Goal: Task Accomplishment & Management: Manage account settings

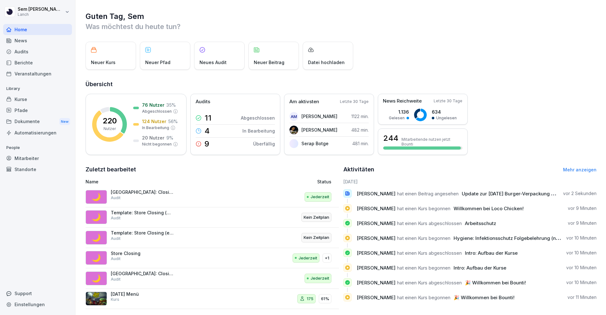
click at [29, 243] on div "Home News Audits Berichte Veranstaltungen Library Kurse Pfade Dokumente New Aut…" at bounding box center [37, 166] width 69 height 292
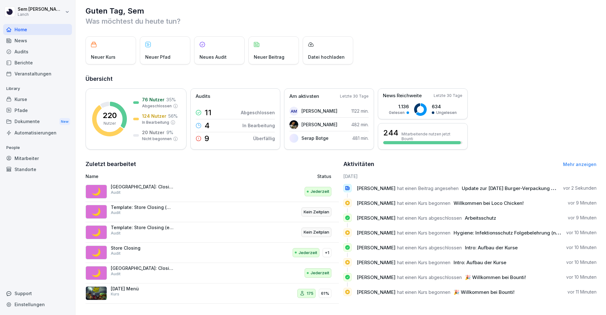
drag, startPoint x: 255, startPoint y: 134, endPoint x: 199, endPoint y: 260, distance: 137.2
click at [199, 260] on div "Guten Tag, [PERSON_NAME] Was möchtest du [DATE] tun? Neuer Kurs Neuer Pfad Neue…" at bounding box center [340, 155] width 531 height 321
click at [39, 48] on div "Audits" at bounding box center [37, 51] width 69 height 11
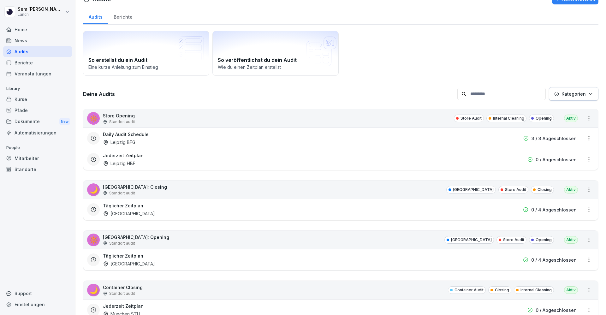
scroll to position [6, 0]
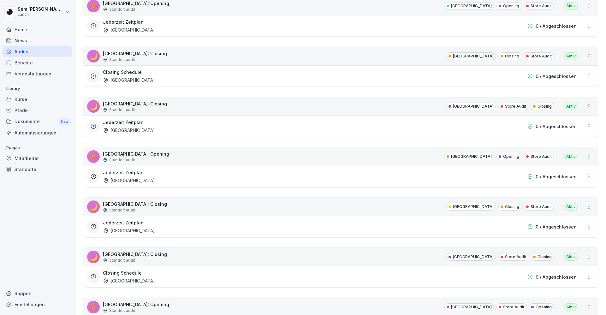
scroll to position [1555, 0]
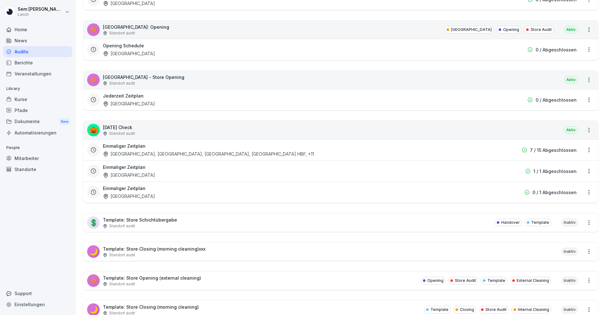
click at [28, 58] on div "Berichte" at bounding box center [37, 62] width 69 height 11
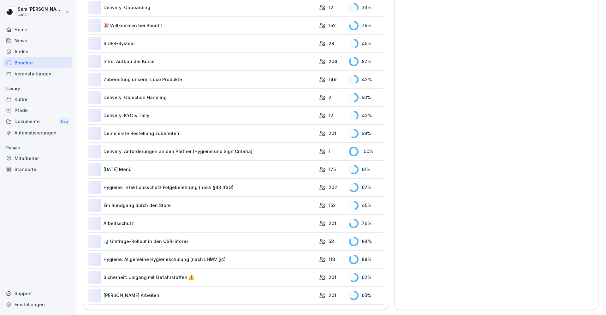
scroll to position [39, 0]
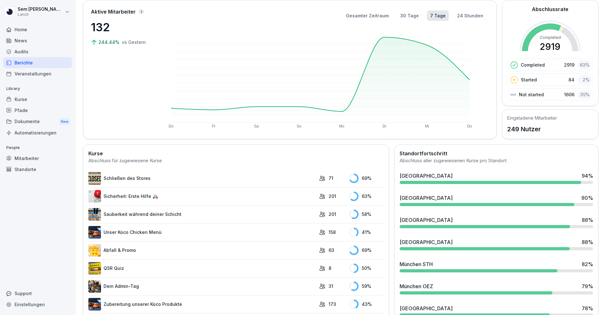
click at [28, 27] on div "Home" at bounding box center [37, 29] width 69 height 11
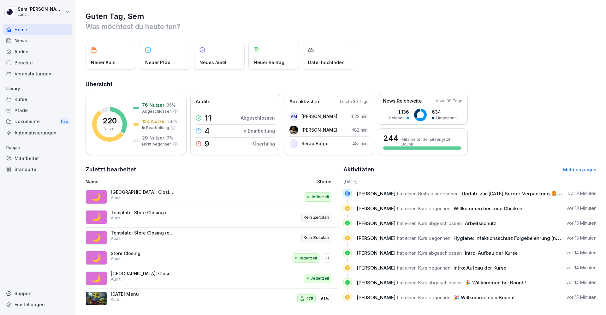
drag, startPoint x: 28, startPoint y: 40, endPoint x: 30, endPoint y: 51, distance: 10.5
click at [30, 51] on div "Home News Audits Berichte Veranstaltungen" at bounding box center [37, 51] width 69 height 55
click at [30, 51] on div "Audits" at bounding box center [37, 51] width 69 height 11
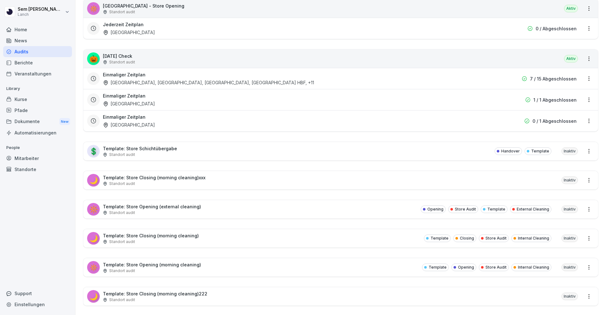
scroll to position [1698, 0]
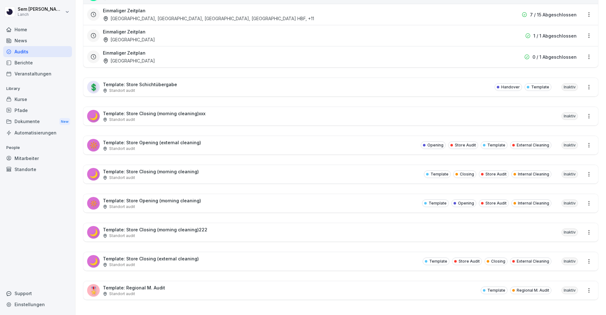
click at [259, 288] on div "🎖️ Template: Regional M. Audit Standort audit Template Regional M. Audit Inaktiv" at bounding box center [340, 290] width 515 height 18
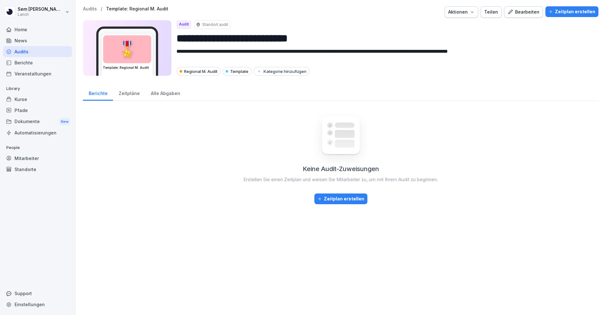
click at [90, 8] on p "Audits" at bounding box center [90, 8] width 14 height 5
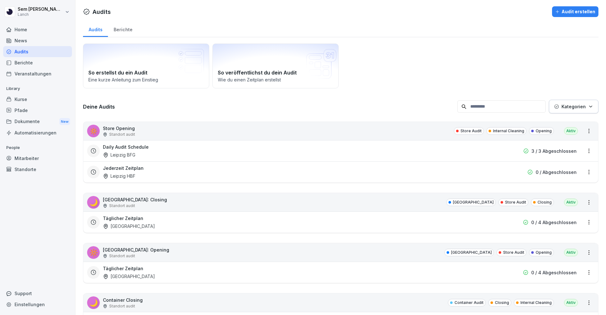
click at [501, 111] on input at bounding box center [502, 106] width 88 height 12
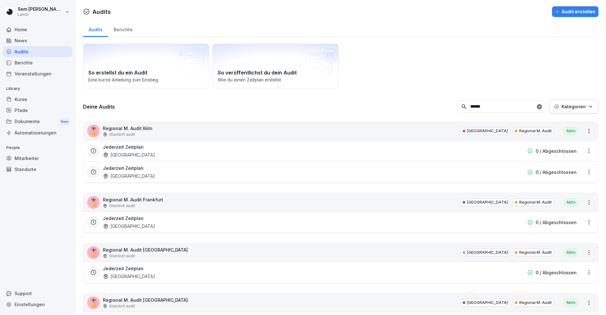
scroll to position [70, 0]
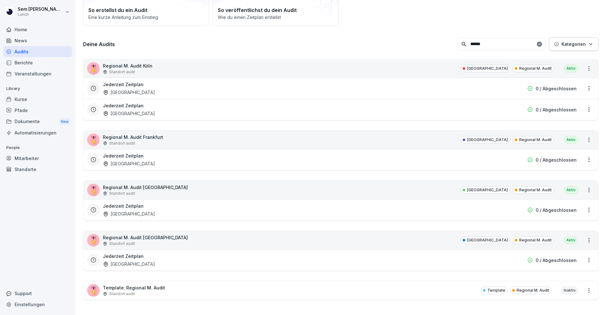
type input "******"
click at [580, 236] on html "[PERSON_NAME] Lanch Home News Audits Berichte Veranstaltungen Library Kurse Pfa…" at bounding box center [303, 157] width 606 height 315
click at [147, 229] on html "[PERSON_NAME] Lanch Home News Audits Berichte Veranstaltungen Library Kurse Pfa…" at bounding box center [303, 157] width 606 height 315
click at [143, 63] on p "Regional M. Audit Köln" at bounding box center [128, 66] width 50 height 7
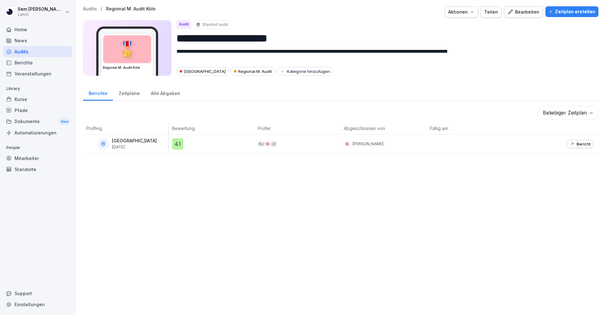
click at [451, 9] on div "Aktionen" at bounding box center [462, 12] width 27 height 7
click at [451, 23] on div "Audit duplizieren" at bounding box center [441, 26] width 70 height 11
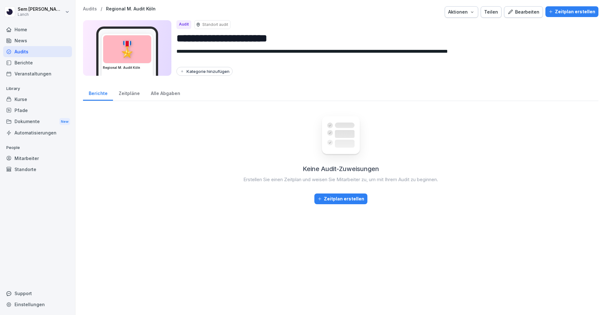
click at [93, 4] on div "**********" at bounding box center [340, 157] width 531 height 315
click at [92, 8] on p "Audits" at bounding box center [90, 8] width 14 height 5
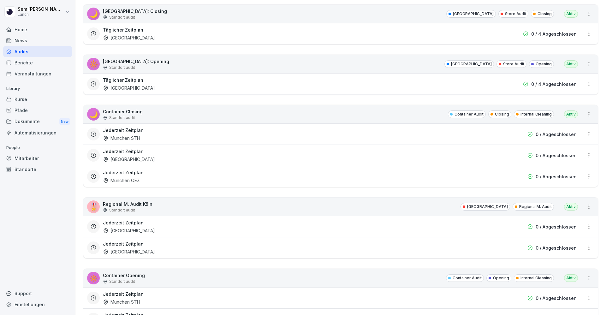
scroll to position [69, 0]
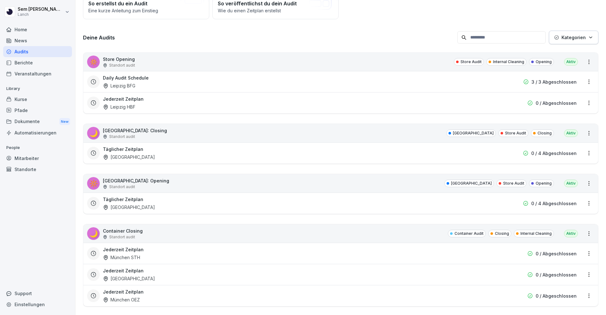
click at [480, 38] on input at bounding box center [502, 37] width 88 height 12
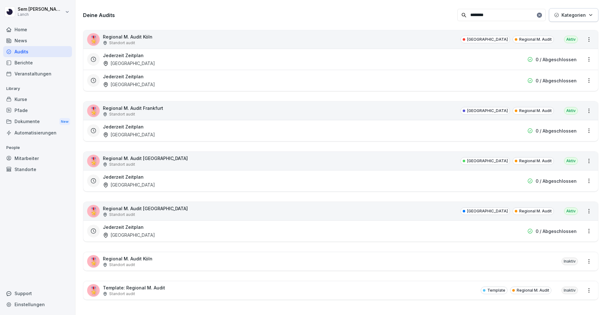
scroll to position [99, 0]
type input "********"
click at [538, 253] on div "🎖️ Regional M. Audit [GEOGRAPHIC_DATA] Standort audit Inaktiv" at bounding box center [340, 261] width 515 height 18
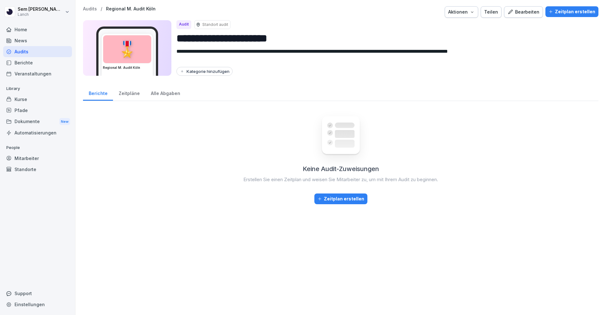
click at [521, 15] on div "Bearbeiten" at bounding box center [524, 12] width 32 height 7
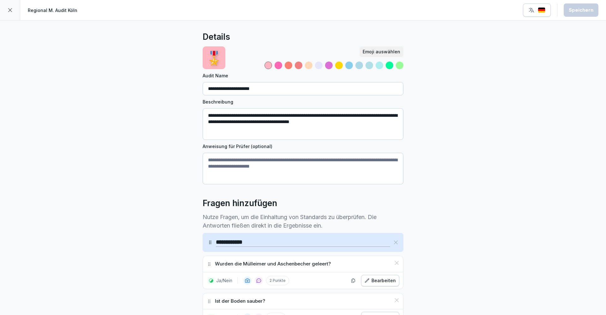
click at [265, 91] on input "**********" at bounding box center [303, 88] width 201 height 13
type input "**********"
click at [593, 13] on div "Speichern" at bounding box center [581, 10] width 25 height 7
click at [11, 13] on div at bounding box center [10, 10] width 20 height 20
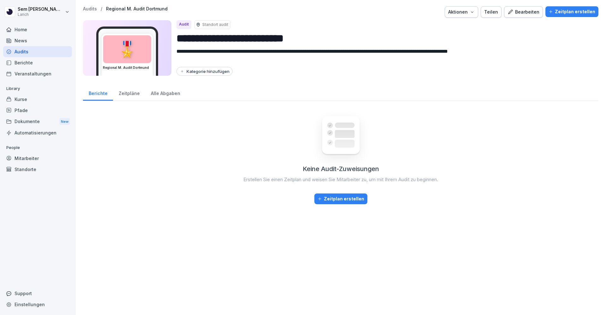
click at [514, 11] on div "Bearbeiten" at bounding box center [524, 12] width 32 height 7
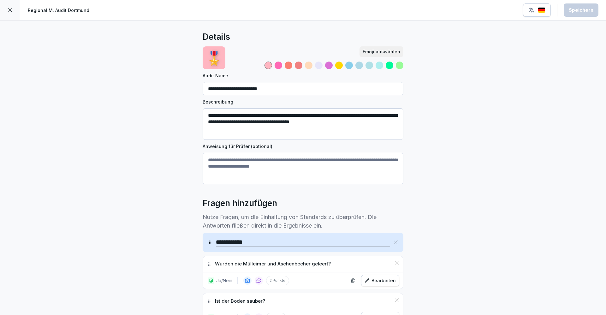
click at [9, 5] on div at bounding box center [10, 10] width 20 height 20
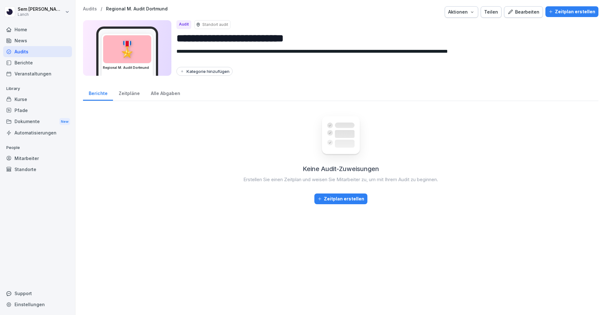
click at [219, 24] on p "Standort audit" at bounding box center [215, 25] width 26 height 6
click at [560, 10] on div "Zeitplan erstellen" at bounding box center [572, 11] width 47 height 7
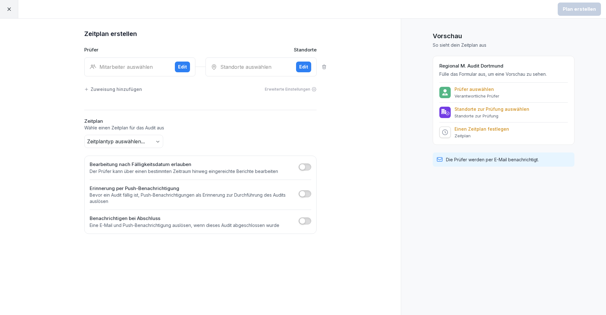
click at [156, 75] on div "Mitarbeiter auswählen Edit" at bounding box center [139, 66] width 111 height 19
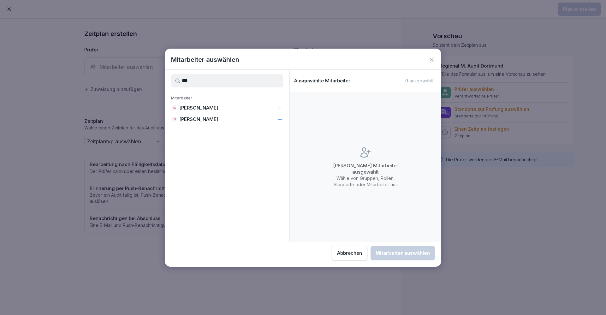
type input "***"
click at [194, 105] on p "[PERSON_NAME]" at bounding box center [198, 108] width 39 height 6
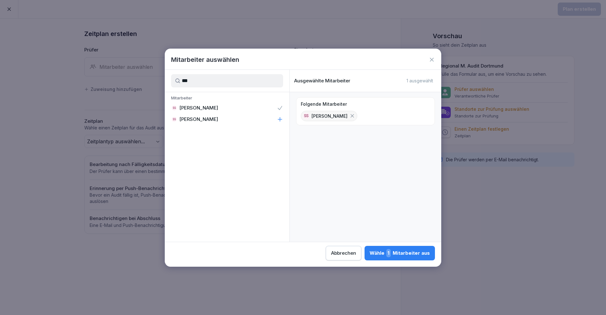
click at [396, 254] on div "Wähle 1 Mitarbeiter aus" at bounding box center [400, 253] width 60 height 8
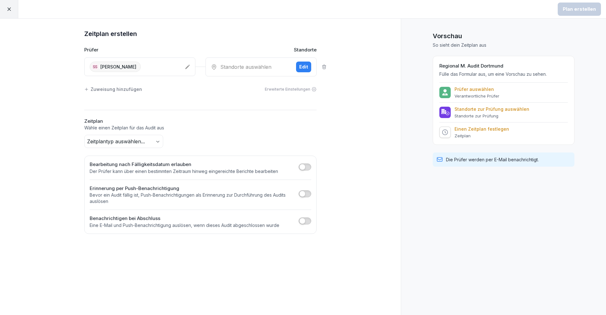
click at [264, 57] on div "Standorte auswählen Edit" at bounding box center [261, 66] width 111 height 19
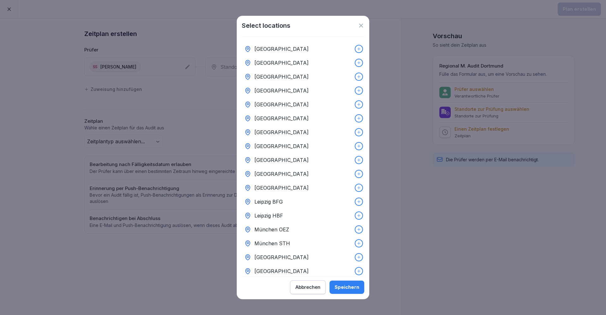
click at [302, 115] on div "[GEOGRAPHIC_DATA]" at bounding box center [303, 118] width 123 height 14
click at [351, 287] on div "Speichern" at bounding box center [347, 287] width 25 height 7
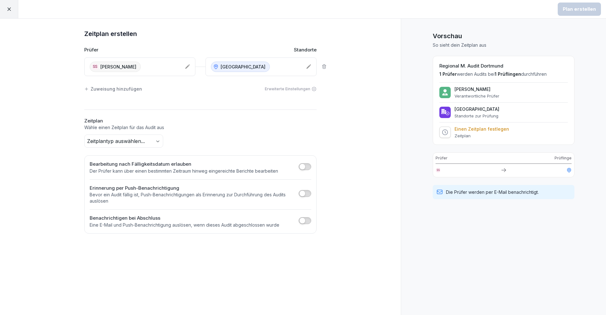
click at [155, 146] on body "Plan erstellen Zeitplan erstellen Prüfer Standorte SS Sem Schröder Dortmund Zuw…" at bounding box center [303, 157] width 606 height 315
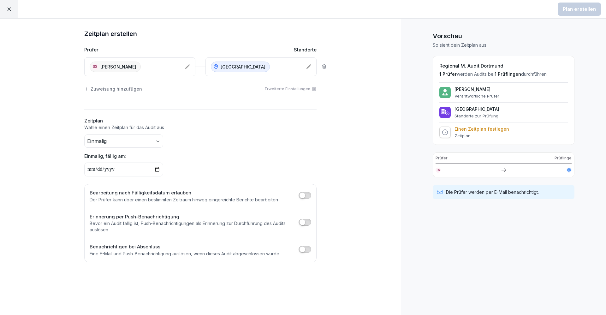
click at [143, 170] on input "date" at bounding box center [123, 170] width 79 height 14
click at [161, 167] on input "date" at bounding box center [123, 170] width 79 height 14
click at [155, 170] on input "date" at bounding box center [123, 170] width 79 height 14
type input "**********"
click at [576, 15] on button "Plan erstellen" at bounding box center [579, 9] width 43 height 13
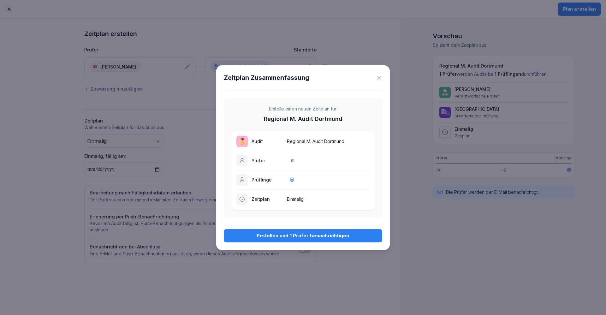
click at [284, 237] on div "Erstellen und 1 Prüfer benachrichtigen" at bounding box center [303, 235] width 148 height 7
